Goal: Navigation & Orientation: Find specific page/section

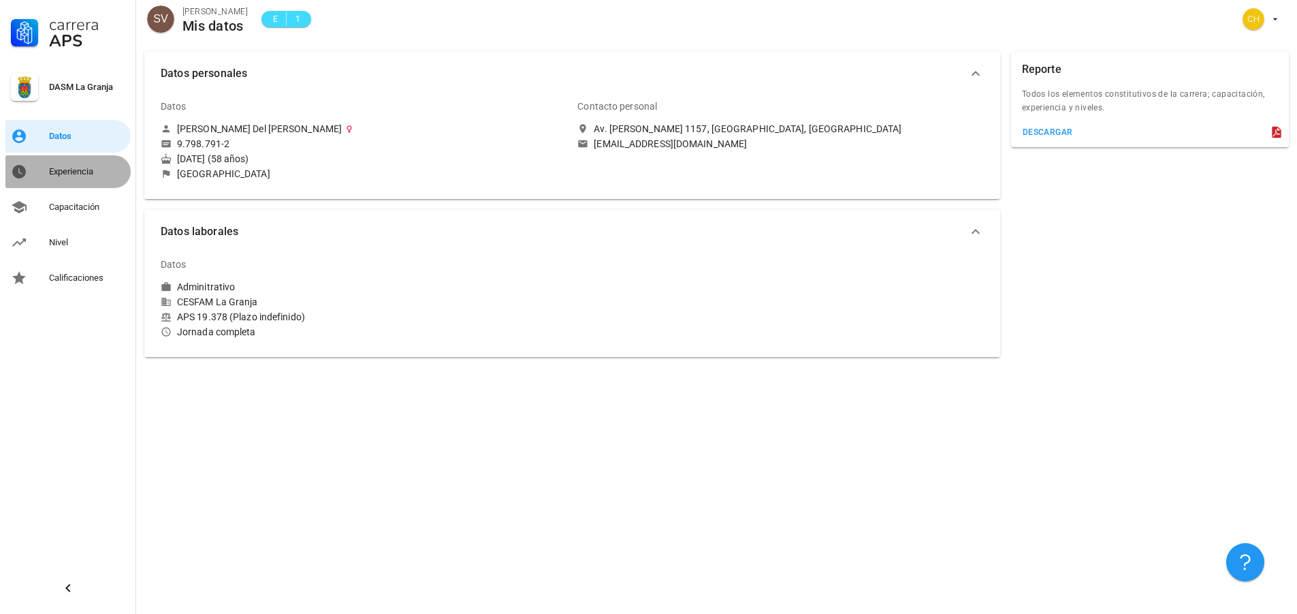
click at [82, 174] on div "Experiencia" at bounding box center [87, 171] width 76 height 11
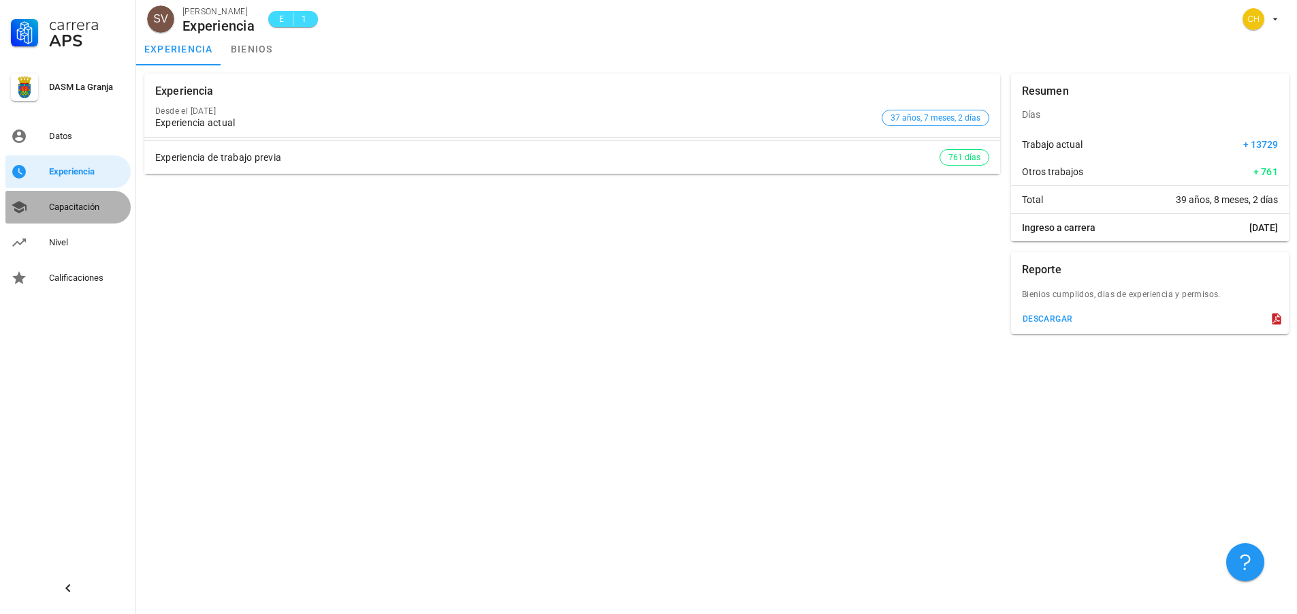
click at [80, 204] on div "Capacitación" at bounding box center [87, 207] width 76 height 11
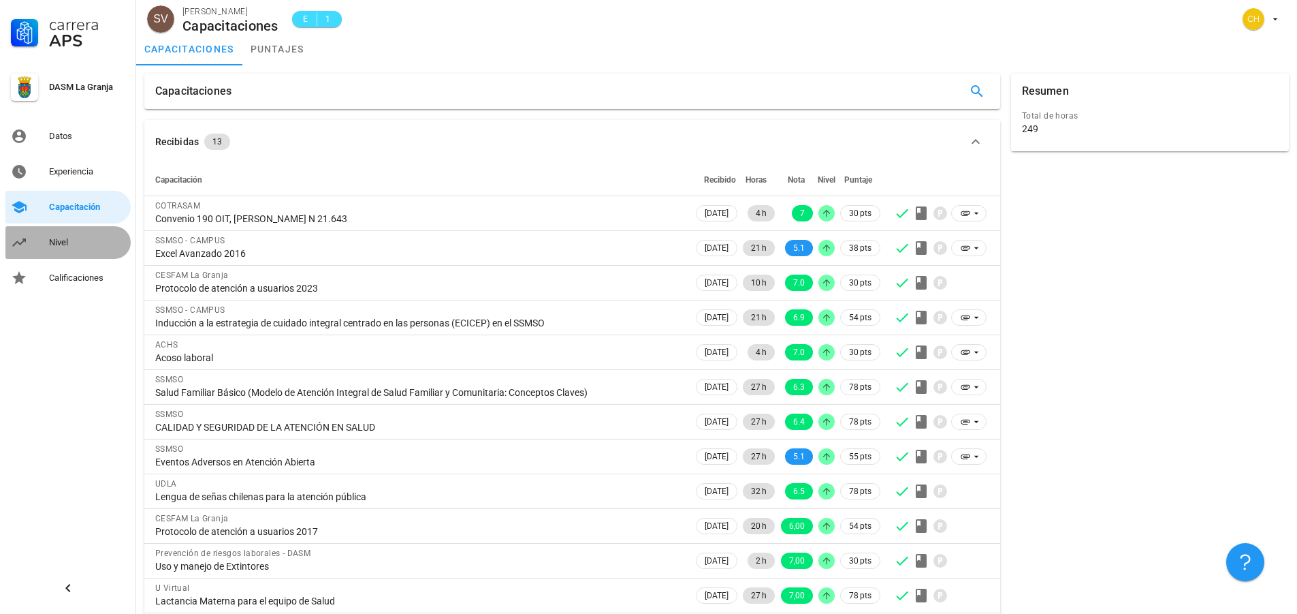
click at [72, 240] on div "Nivel" at bounding box center [87, 242] width 76 height 11
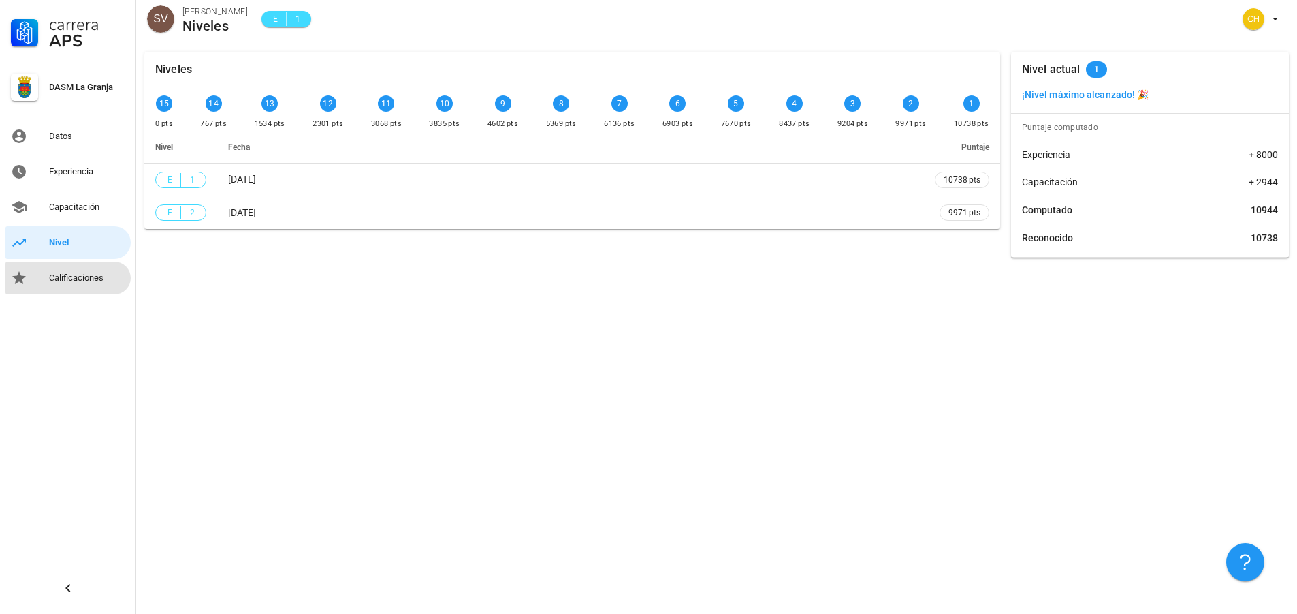
click at [93, 274] on div "Calificaciones" at bounding box center [87, 277] width 76 height 11
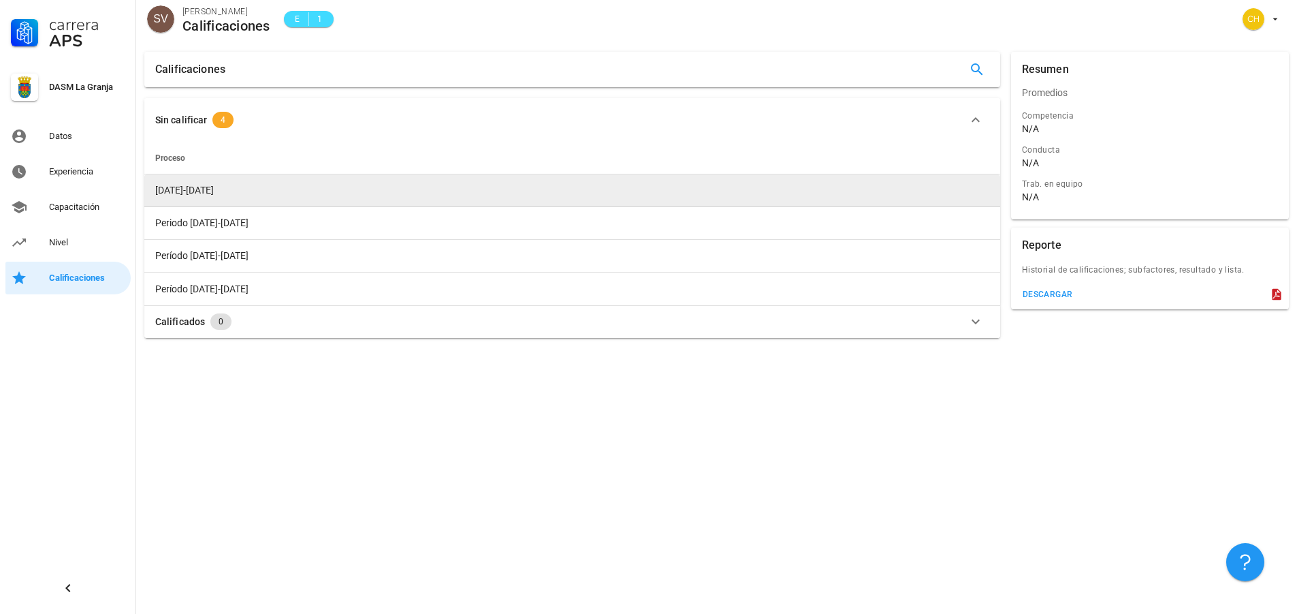
click at [189, 190] on span "[DATE]-[DATE]" at bounding box center [184, 190] width 59 height 11
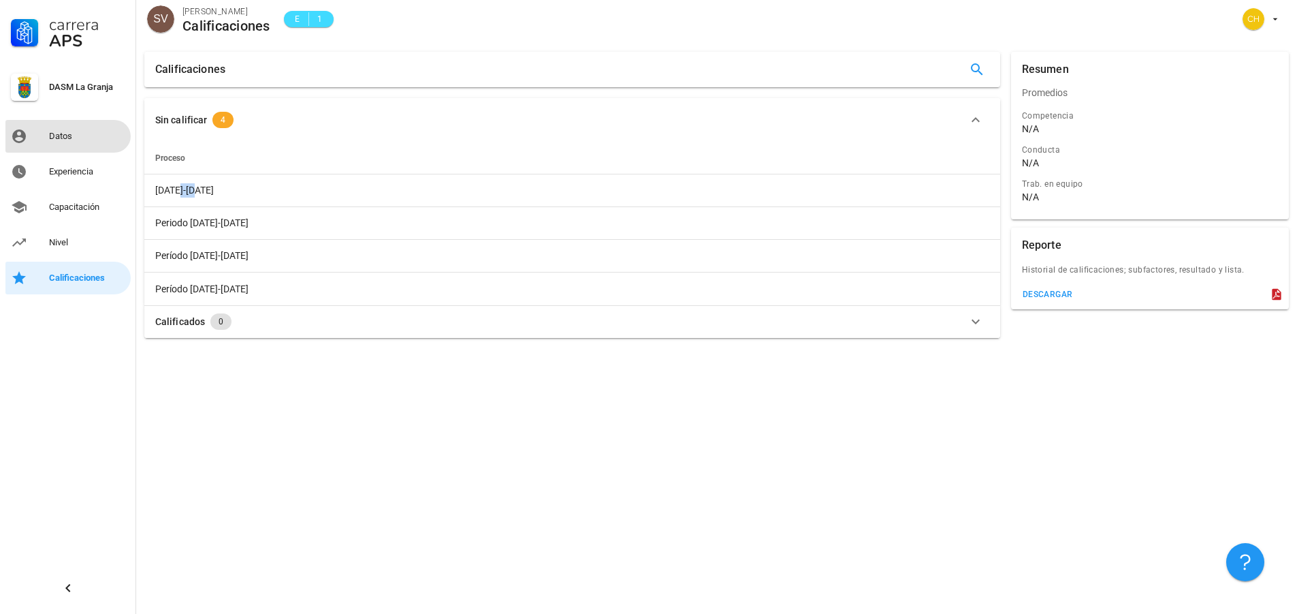
click at [72, 138] on div "Datos" at bounding box center [87, 136] width 76 height 11
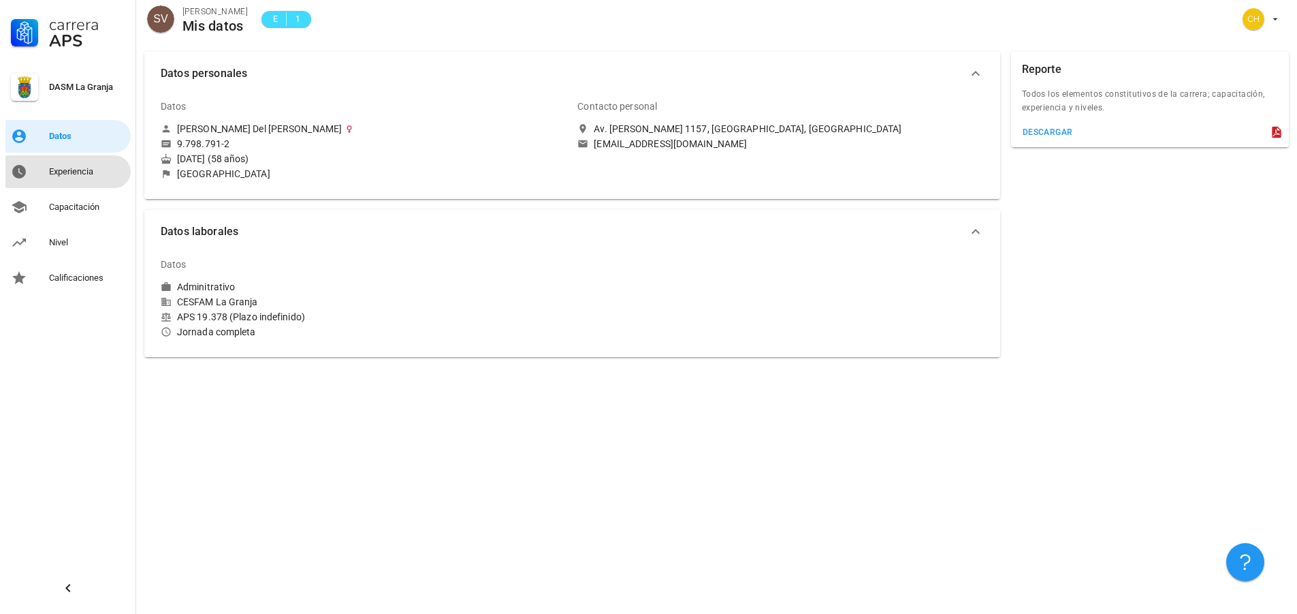
click at [76, 171] on div "Experiencia" at bounding box center [87, 171] width 76 height 11
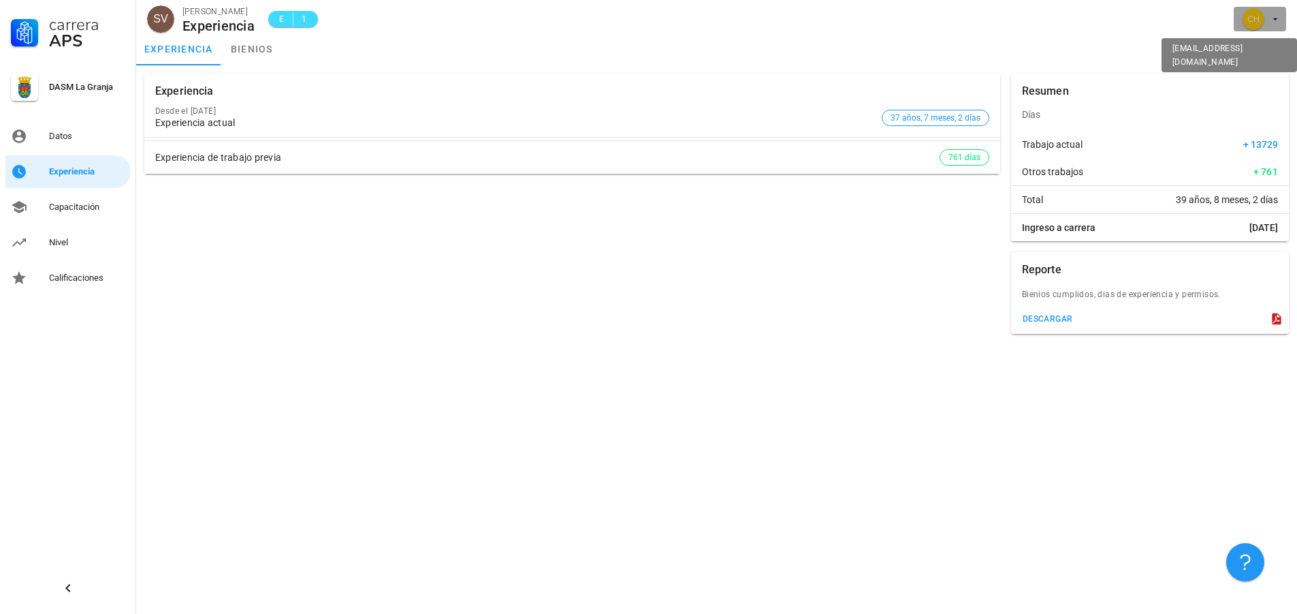
click at [1264, 17] on div "avatar" at bounding box center [1254, 19] width 22 height 22
click at [1270, 50] on div "Salir" at bounding box center [1268, 52] width 22 height 27
